Goal: Task Accomplishment & Management: Manage account settings

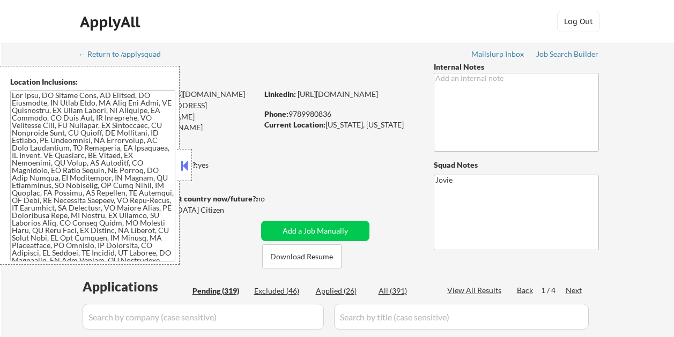
select select ""pending""
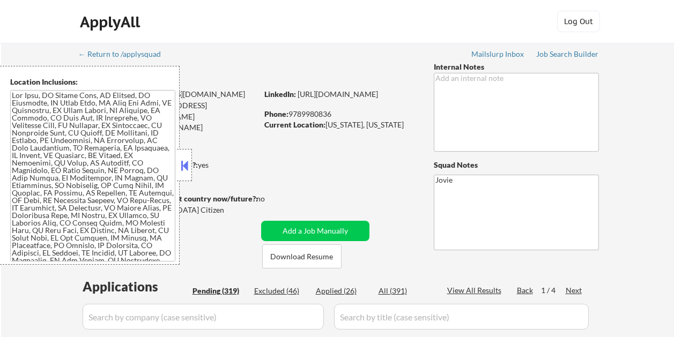
select select ""pending""
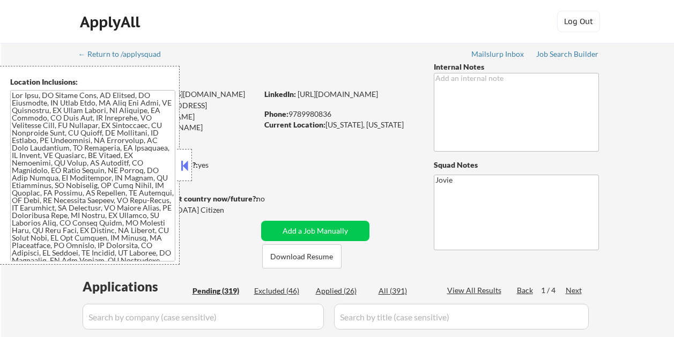
select select ""pending""
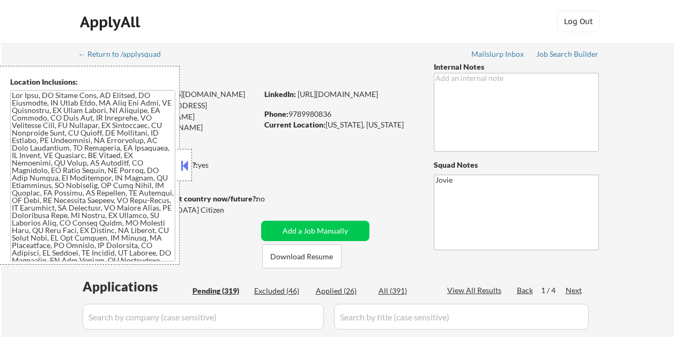
select select ""pending""
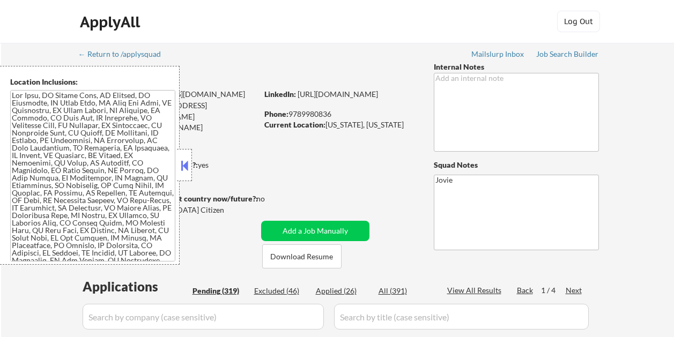
select select ""pending""
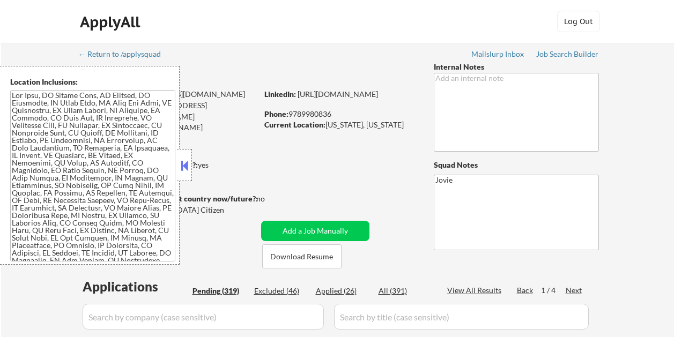
select select ""pending""
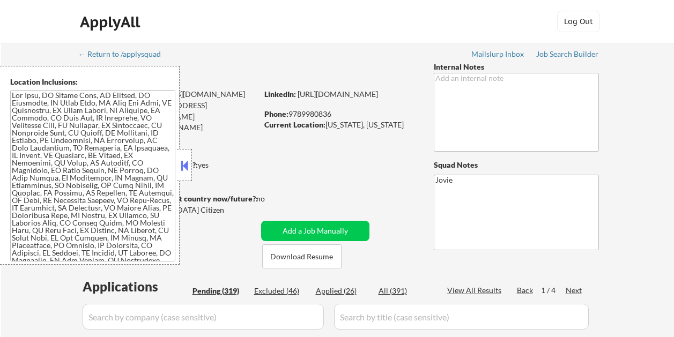
select select ""pending""
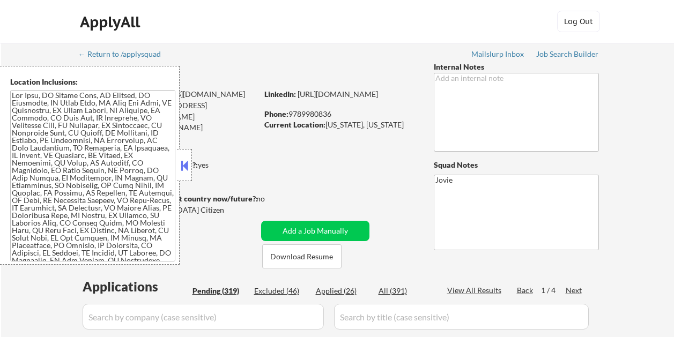
select select ""pending""
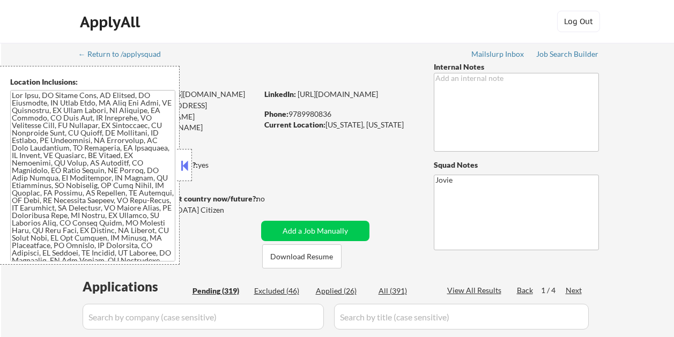
select select ""pending""
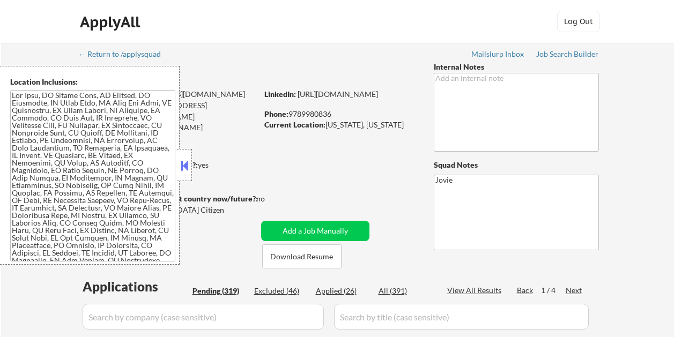
select select ""pending""
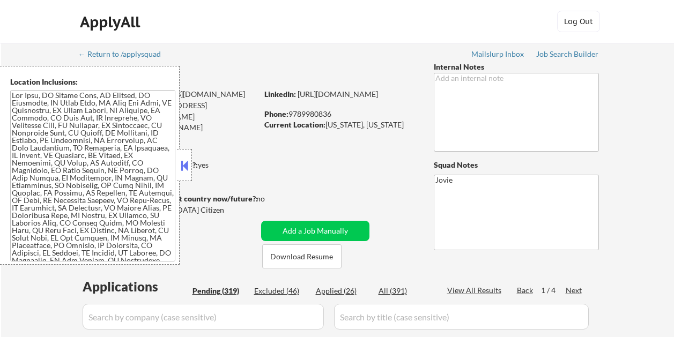
select select ""pending""
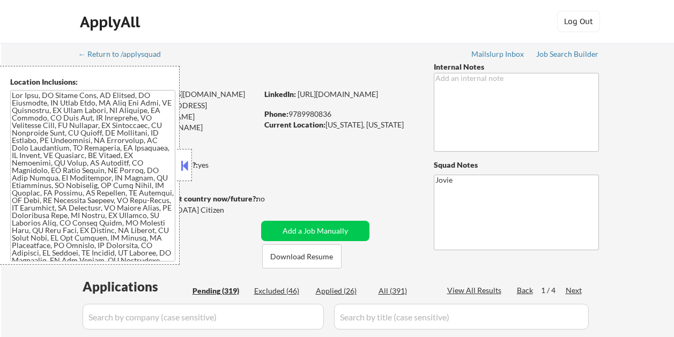
select select ""pending""
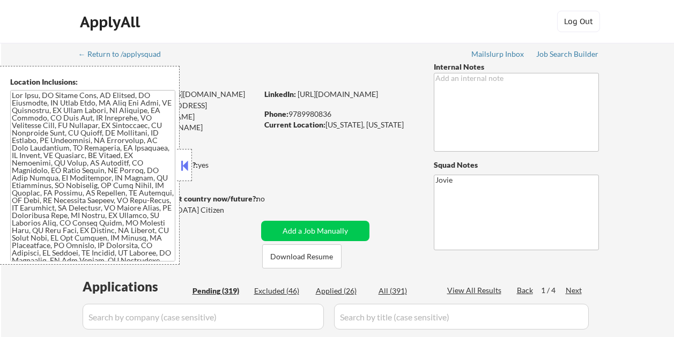
select select ""pending""
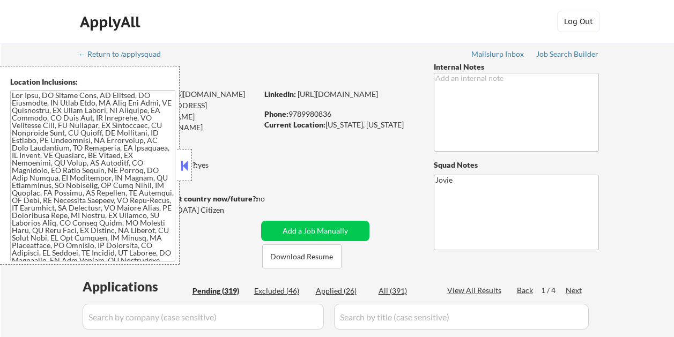
select select ""pending""
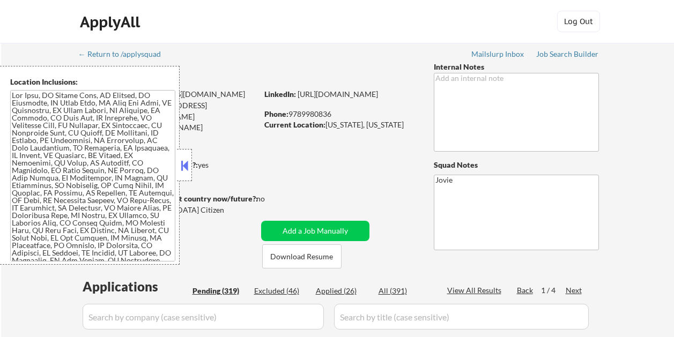
select select ""pending""
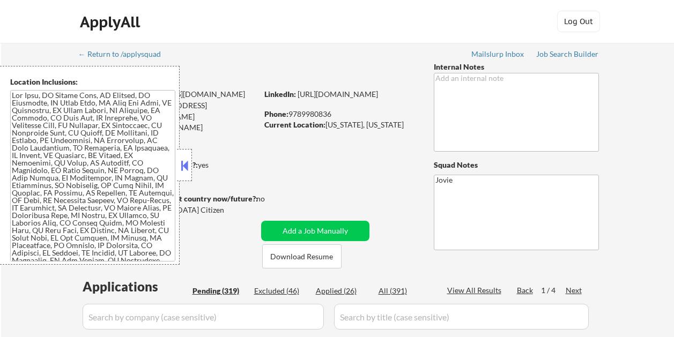
select select ""pending""
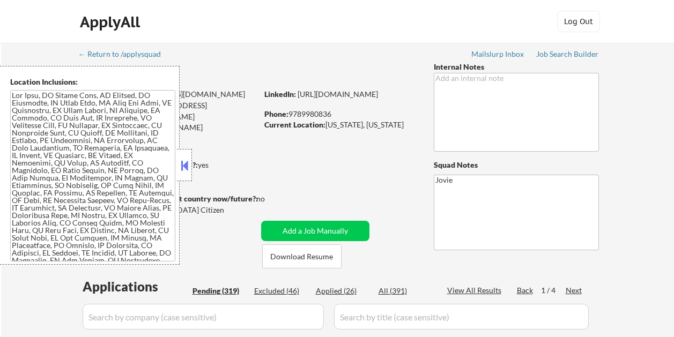
select select ""pending""
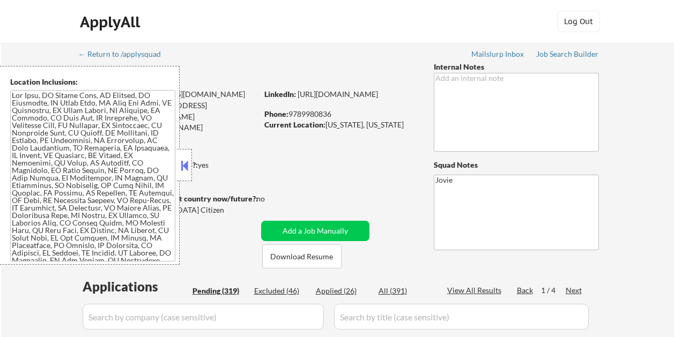
select select ""pending""
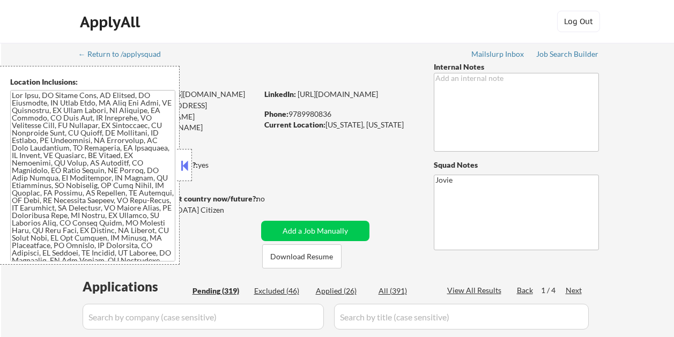
select select ""pending""
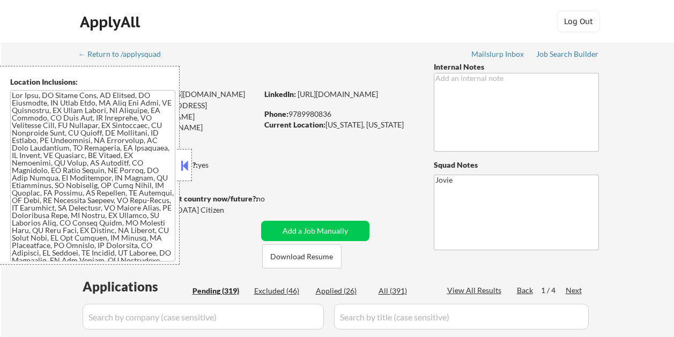
select select ""pending""
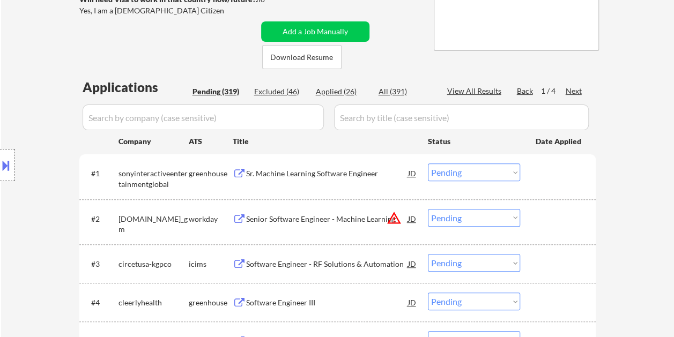
scroll to position [268, 0]
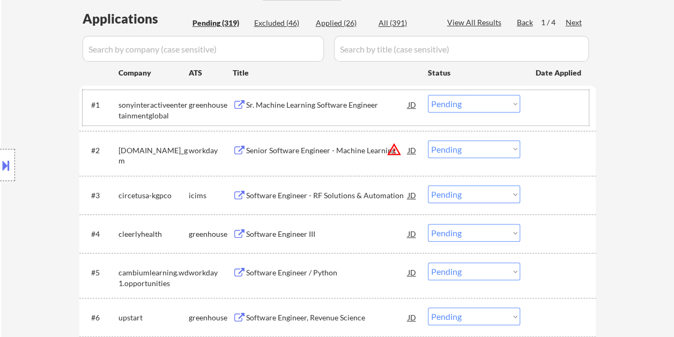
click at [561, 108] on div at bounding box center [558, 104] width 47 height 19
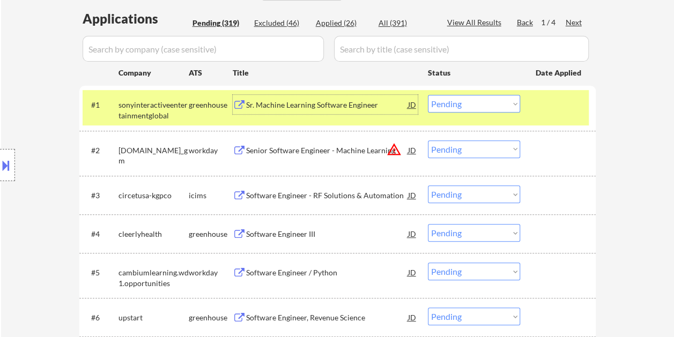
click at [357, 100] on div "Sr. Machine Learning Software Engineer" at bounding box center [327, 105] width 162 height 11
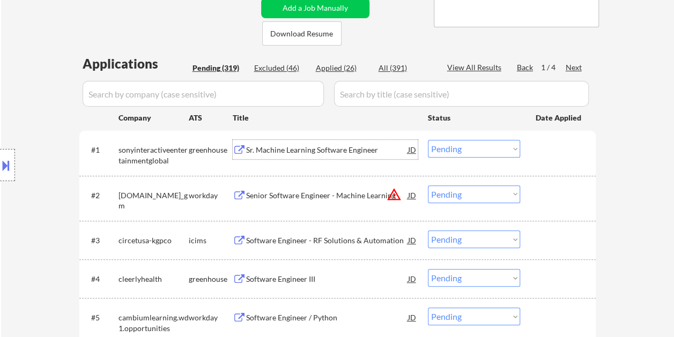
scroll to position [161, 0]
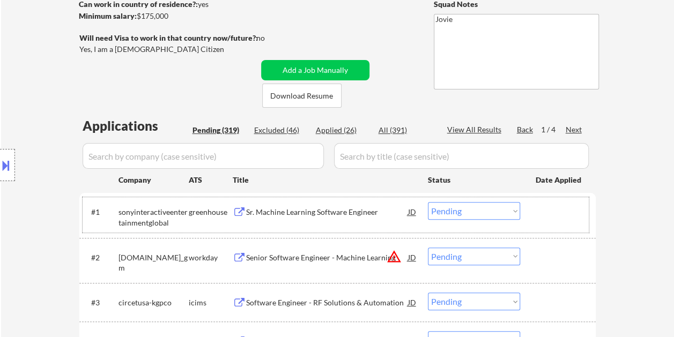
click at [534, 219] on div "#1 sonyinteractiveentertainmentglobal greenhouse Sr. Machine Learning Software …" at bounding box center [336, 214] width 506 height 35
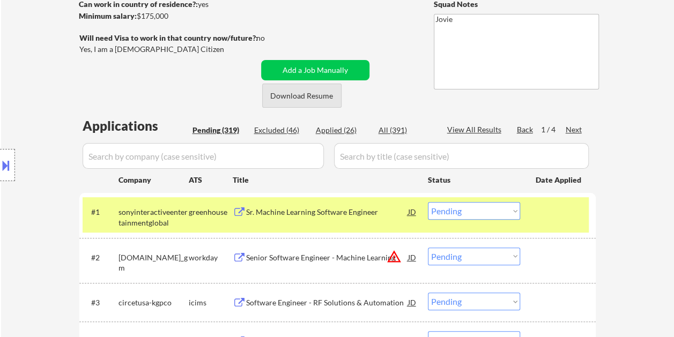
click at [291, 98] on button "Download Resume" at bounding box center [301, 96] width 79 height 24
click at [6, 163] on button at bounding box center [6, 165] width 12 height 18
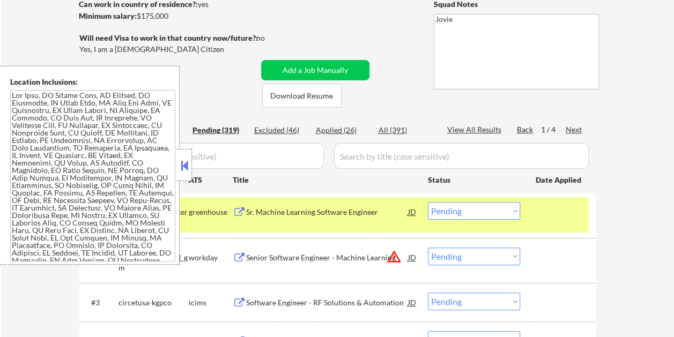
click at [182, 167] on button at bounding box center [184, 166] width 12 height 16
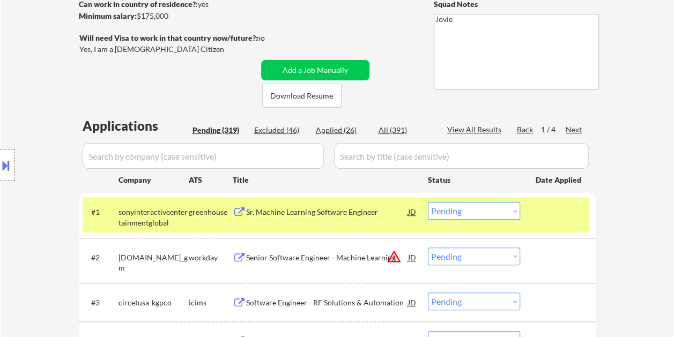
click at [473, 211] on select "Choose an option... Pending Applied Excluded (Questions) Excluded (Expired) Exc…" at bounding box center [474, 211] width 92 height 18
click at [428, 202] on select "Choose an option... Pending Applied Excluded (Questions) Excluded (Expired) Exc…" at bounding box center [474, 211] width 92 height 18
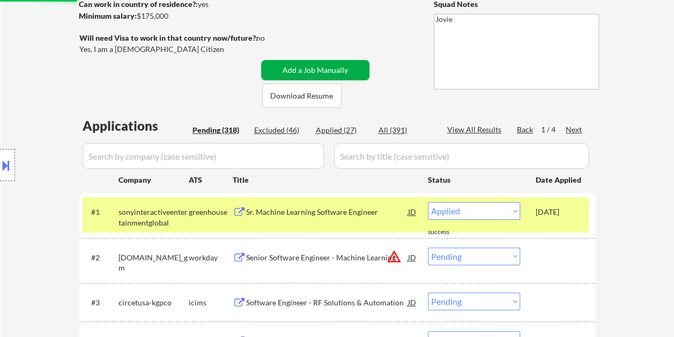
select select ""pending""
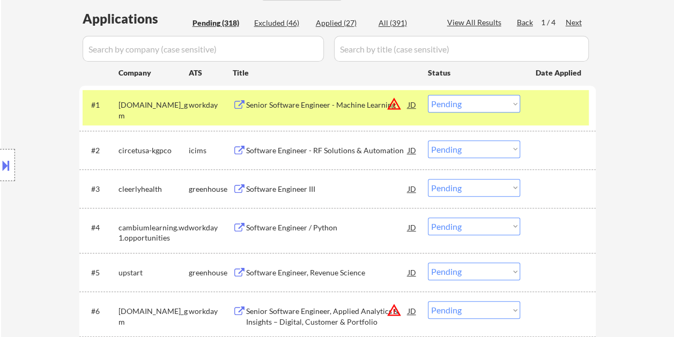
click at [544, 110] on div at bounding box center [558, 104] width 47 height 19
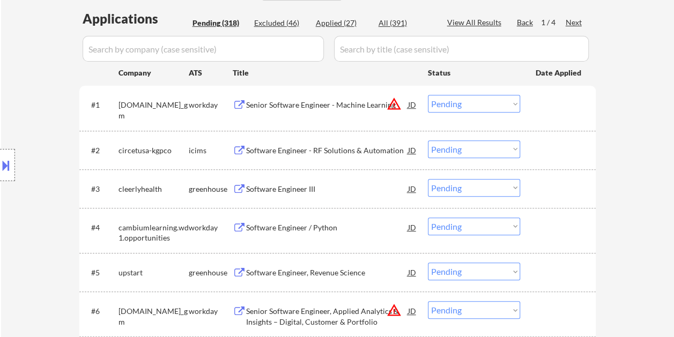
scroll to position [375, 0]
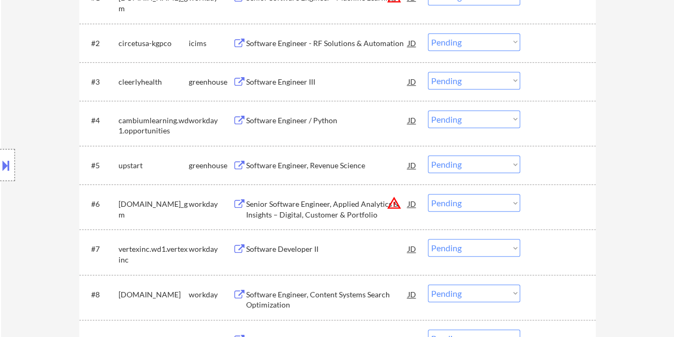
click at [539, 85] on div at bounding box center [558, 81] width 47 height 19
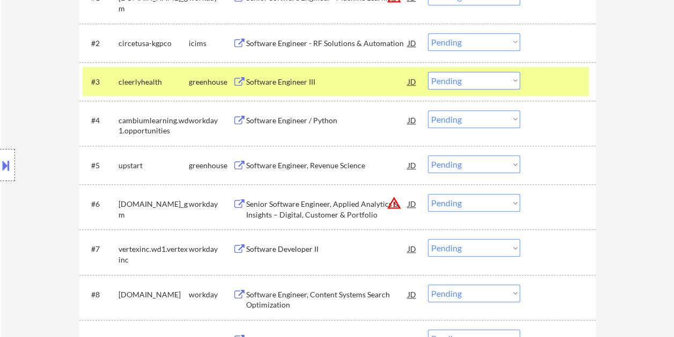
click at [570, 86] on div at bounding box center [558, 81] width 47 height 19
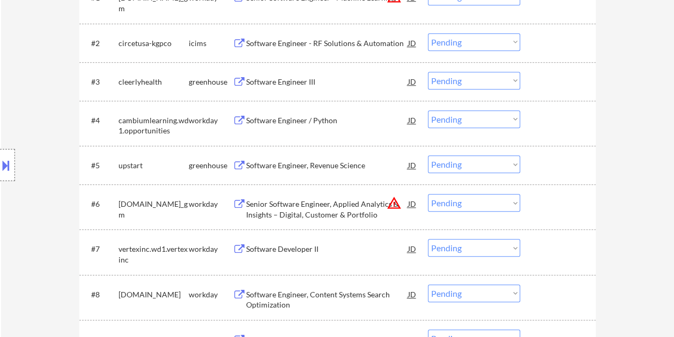
click at [554, 75] on div at bounding box center [558, 81] width 47 height 19
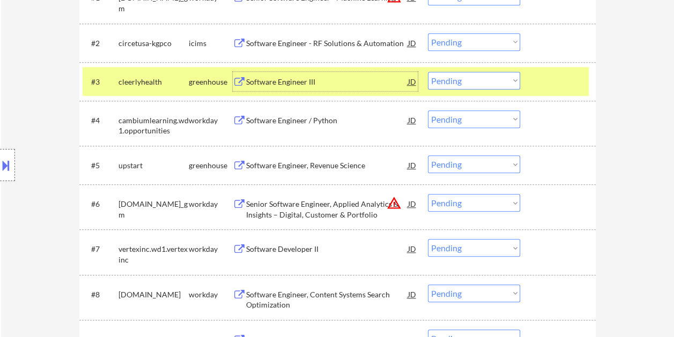
click at [370, 78] on div "Software Engineer III" at bounding box center [327, 82] width 162 height 11
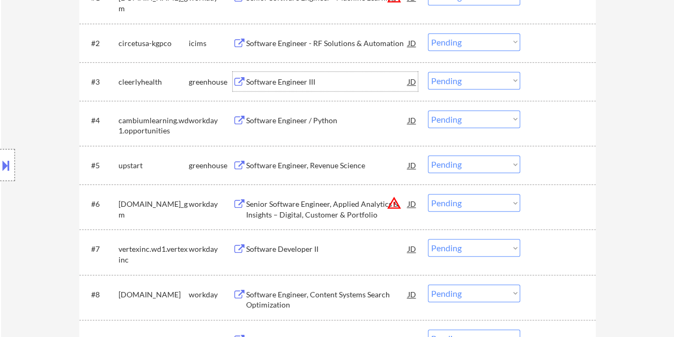
click at [539, 72] on div at bounding box center [558, 81] width 47 height 19
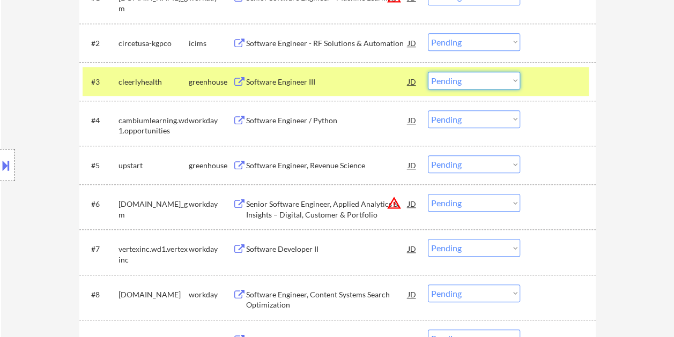
click at [514, 77] on select "Choose an option... Pending Applied Excluded (Questions) Excluded (Expired) Exc…" at bounding box center [474, 81] width 92 height 18
click at [428, 72] on select "Choose an option... Pending Applied Excluded (Questions) Excluded (Expired) Exc…" at bounding box center [474, 81] width 92 height 18
select select ""pending""
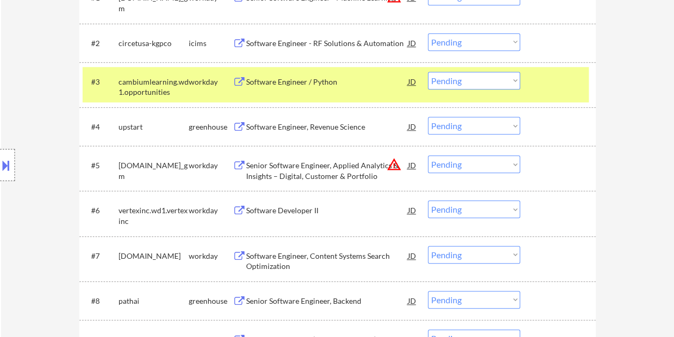
click at [545, 79] on div at bounding box center [558, 81] width 47 height 19
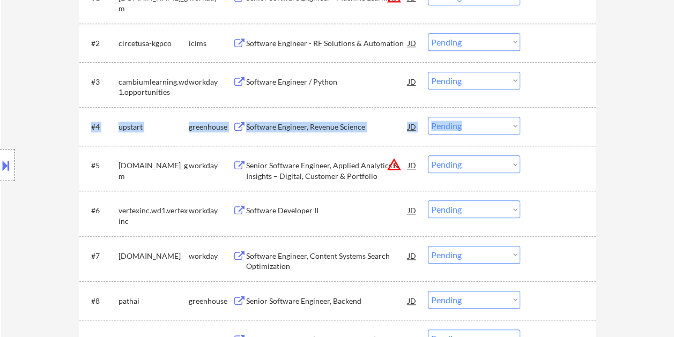
click at [549, 140] on div "#4 upstart greenhouse Software Engineer, Revenue Science JD Choose an option...…" at bounding box center [337, 126] width 516 height 39
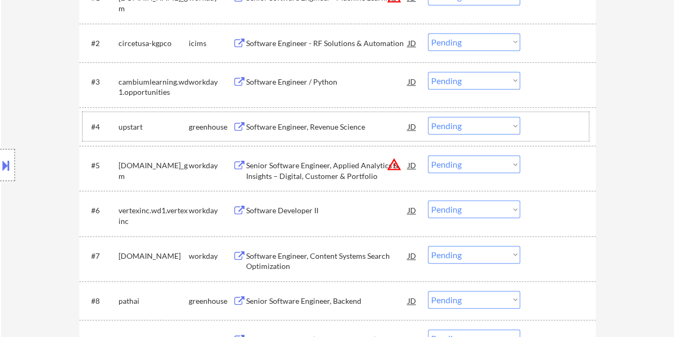
click at [564, 126] on div at bounding box center [558, 126] width 47 height 19
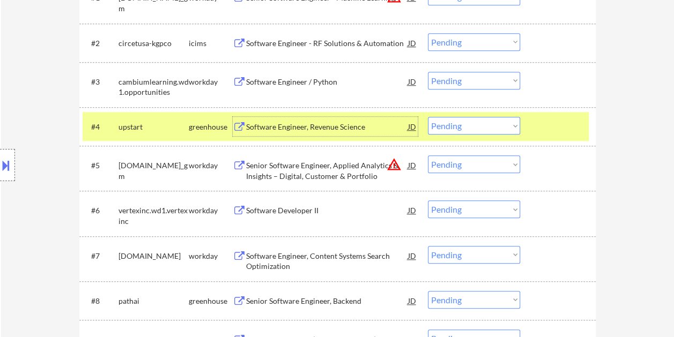
click at [348, 122] on div "Software Engineer, Revenue Science" at bounding box center [327, 127] width 162 height 11
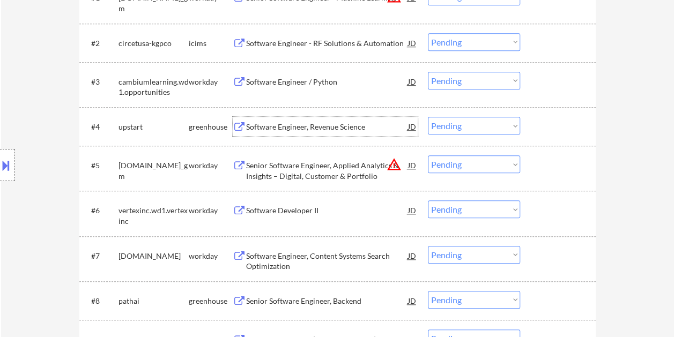
click at [0, 171] on button at bounding box center [6, 165] width 12 height 18
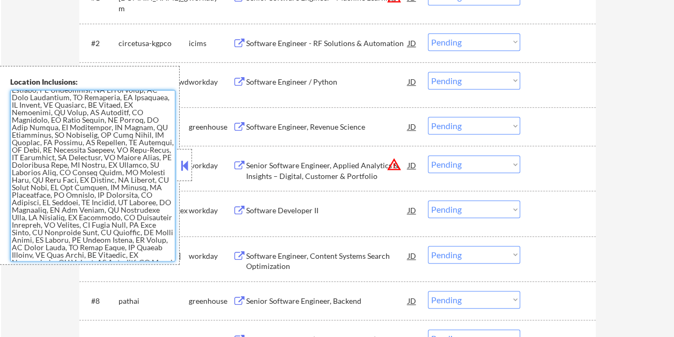
scroll to position [24, 0]
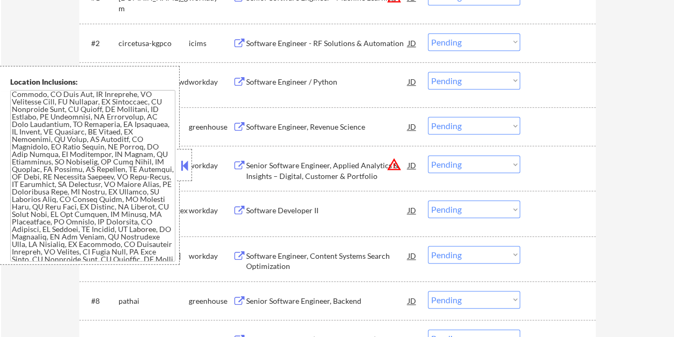
click at [193, 165] on div "workday" at bounding box center [211, 165] width 44 height 11
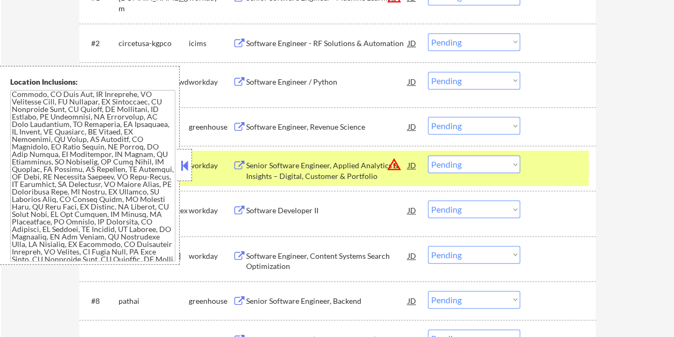
click at [188, 160] on button at bounding box center [184, 166] width 12 height 16
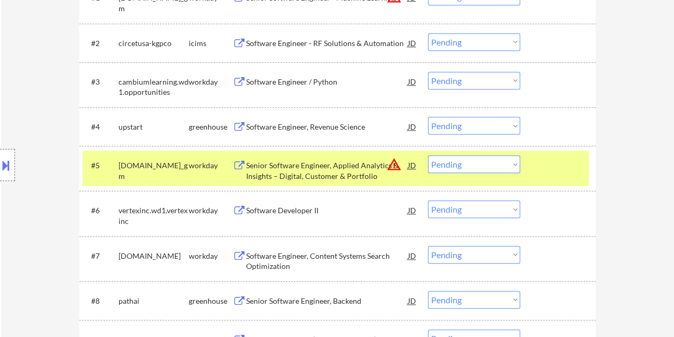
click at [539, 164] on div at bounding box center [558, 164] width 47 height 19
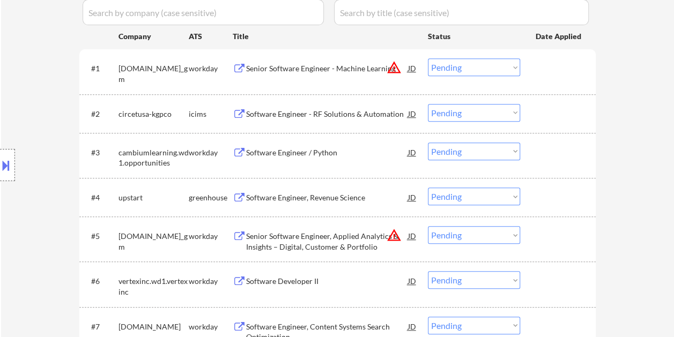
scroll to position [322, 0]
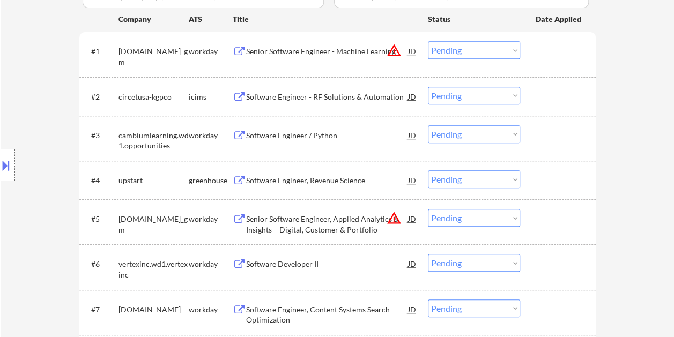
click at [549, 186] on div at bounding box center [558, 179] width 47 height 19
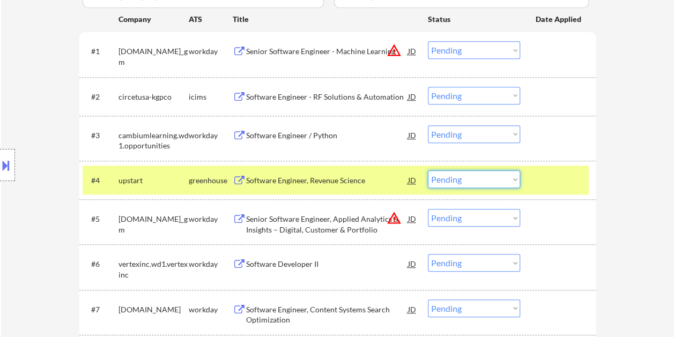
click at [499, 177] on select "Choose an option... Pending Applied Excluded (Questions) Excluded (Expired) Exc…" at bounding box center [474, 179] width 92 height 18
click at [428, 170] on select "Choose an option... Pending Applied Excluded (Questions) Excluded (Expired) Exc…" at bounding box center [474, 179] width 92 height 18
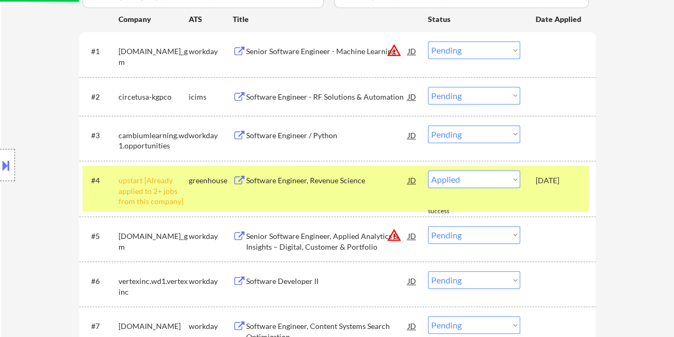
select select ""pending""
